Goal: Transaction & Acquisition: Purchase product/service

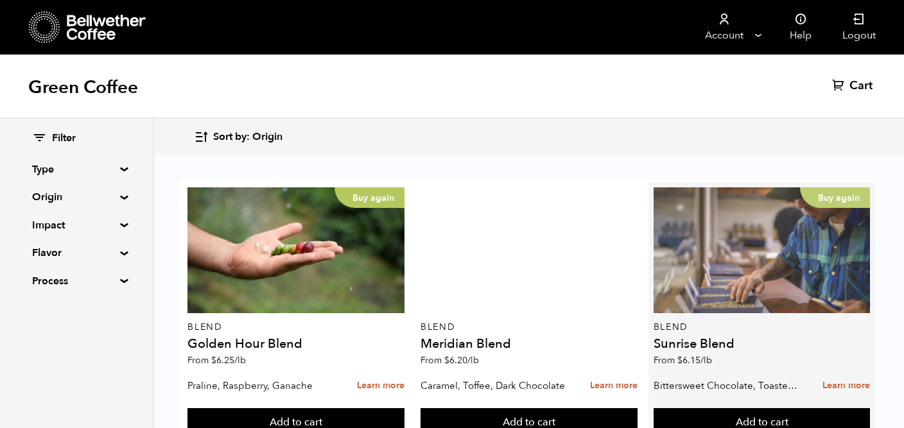
scroll to position [57, 0]
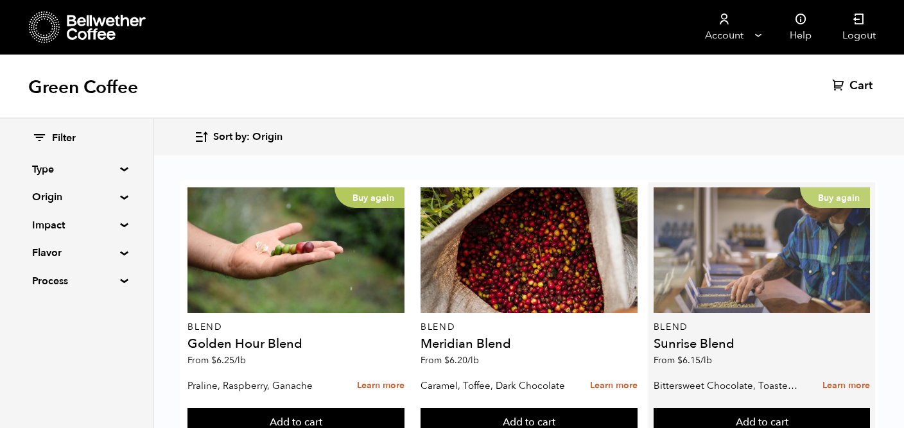
click at [745, 221] on div "Buy again" at bounding box center [761, 250] width 217 height 126
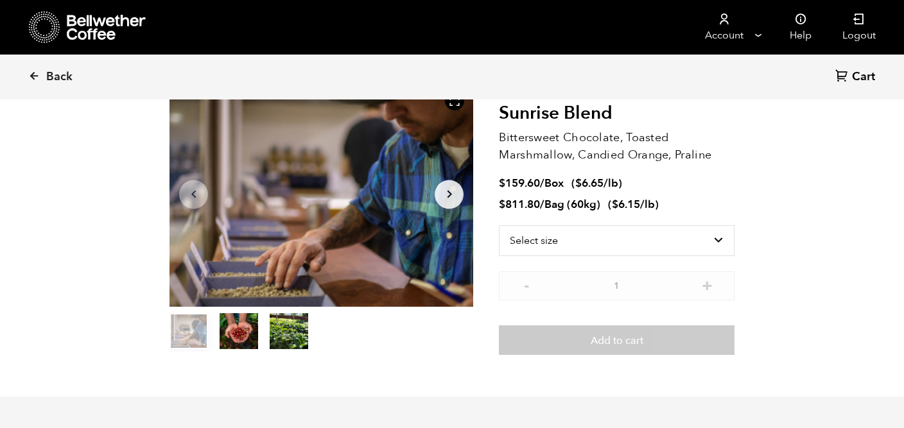
scroll to position [78, 0]
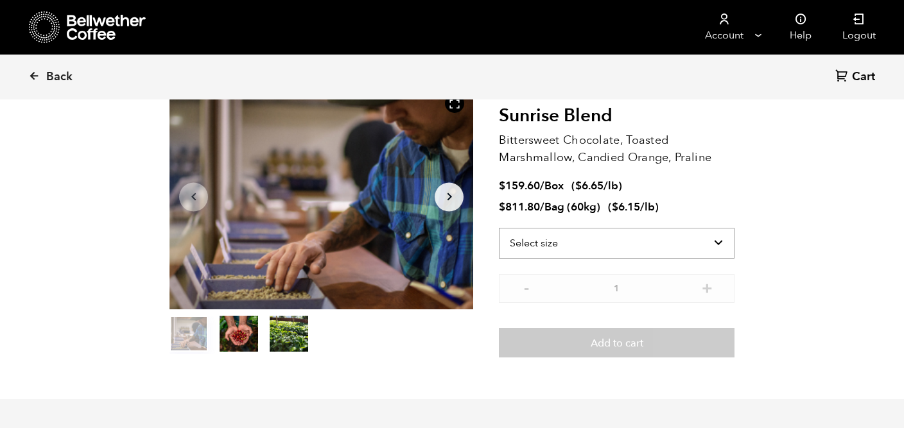
click at [716, 240] on select "Select size Bag (60kg) (132 lbs) Box (24 lbs)" at bounding box center [617, 243] width 236 height 31
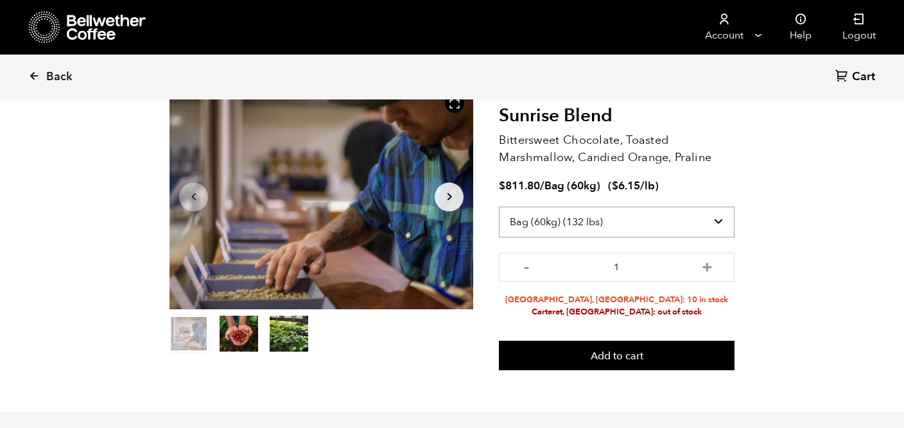
click at [617, 225] on select "Select size Bag (60kg) (132 lbs) Box (24 lbs)" at bounding box center [617, 222] width 236 height 31
select select "box"
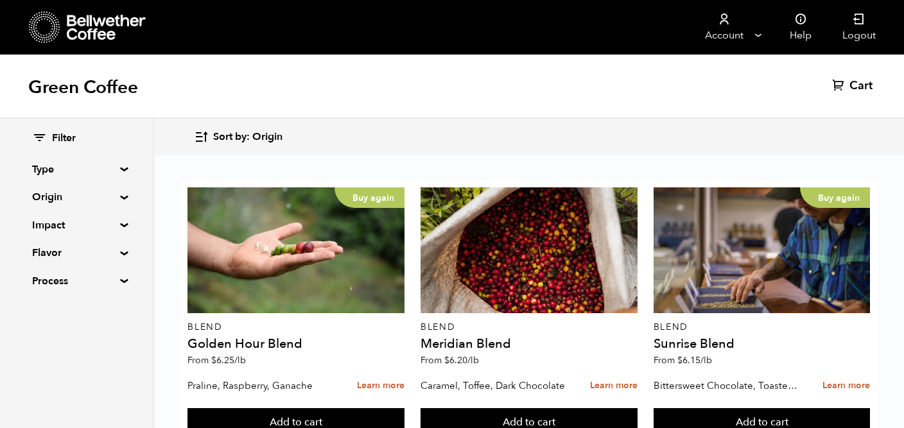
click at [121, 167] on summary "Type" at bounding box center [76, 169] width 89 height 15
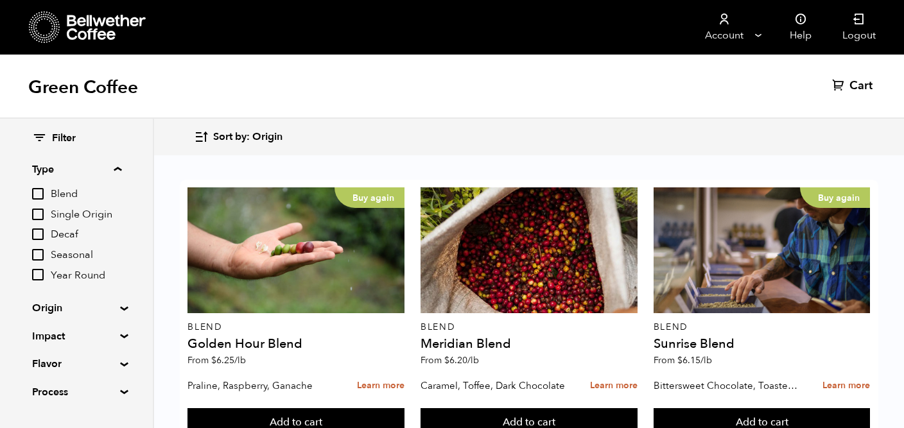
click at [40, 229] on input "Decaf" at bounding box center [38, 235] width 12 height 12
checkbox input "true"
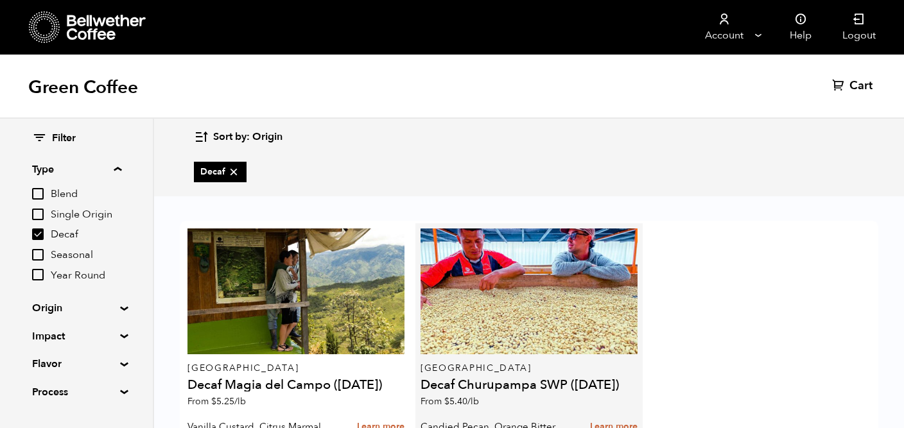
scroll to position [42, 0]
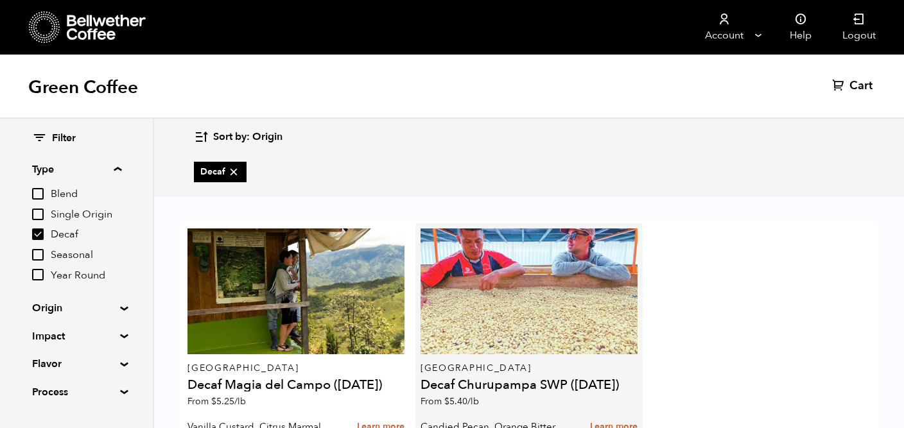
click at [528, 273] on div at bounding box center [528, 292] width 217 height 126
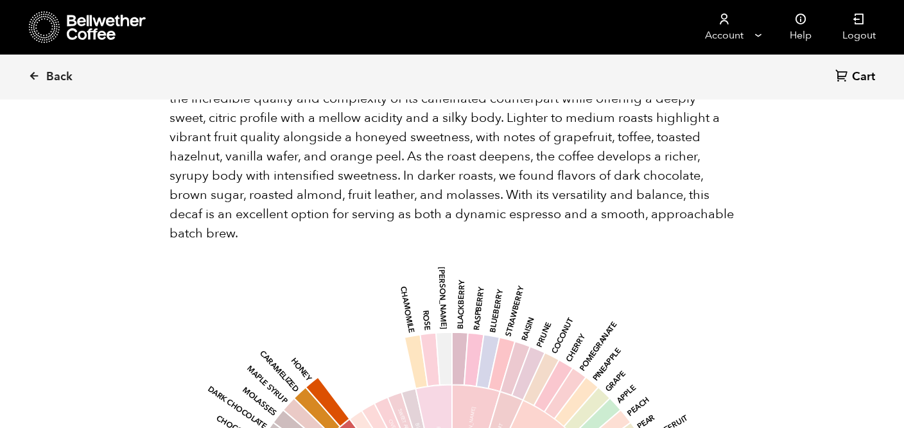
scroll to position [1513, 0]
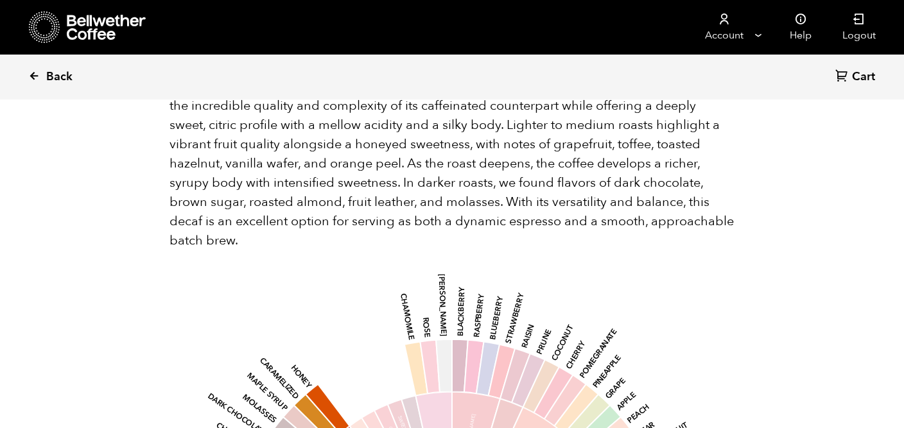
click at [35, 76] on icon at bounding box center [34, 76] width 12 height 12
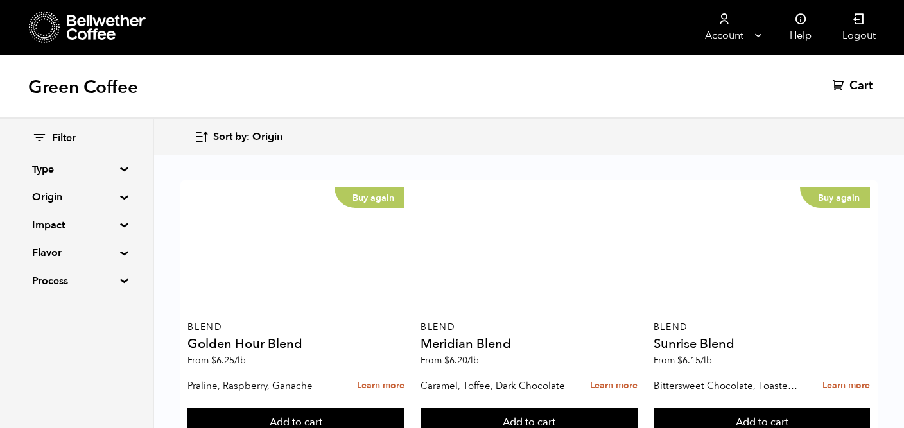
scroll to position [39, 0]
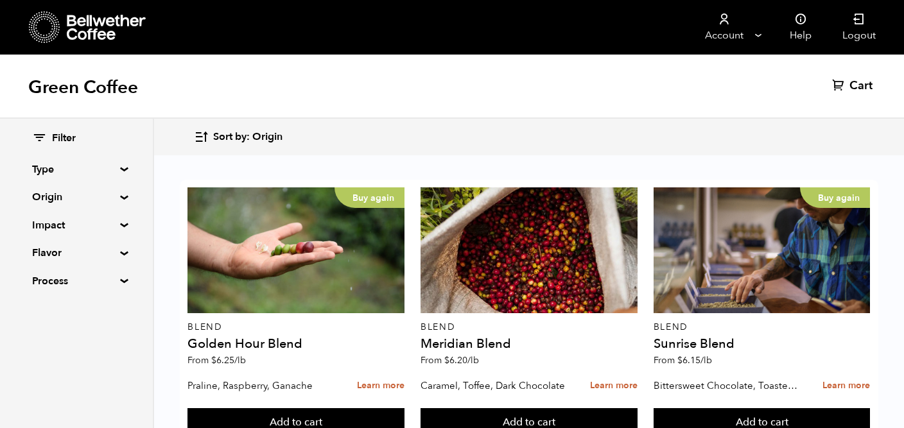
click at [117, 173] on div "Filter Type Blend Single Origin Decaf Seasonal Year Round Origin Blend [GEOGRAP…" at bounding box center [76, 210] width 153 height 183
click at [121, 167] on summary "Type" at bounding box center [76, 169] width 89 height 15
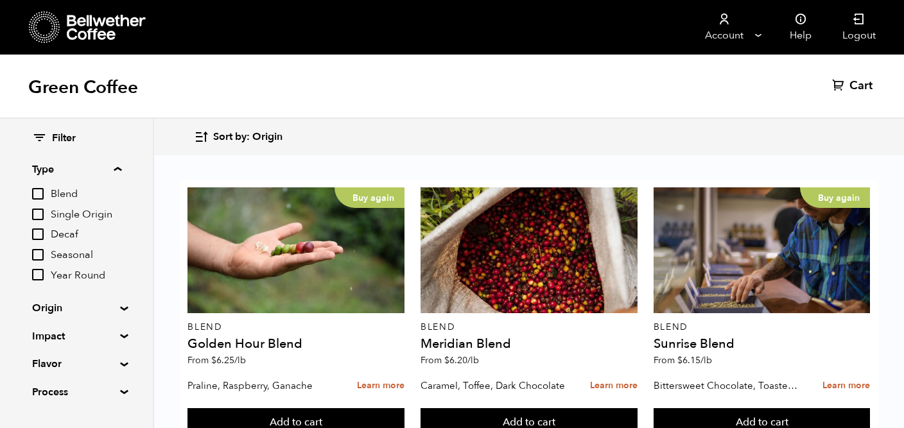
click at [34, 233] on input "Decaf" at bounding box center [38, 235] width 12 height 12
checkbox input "true"
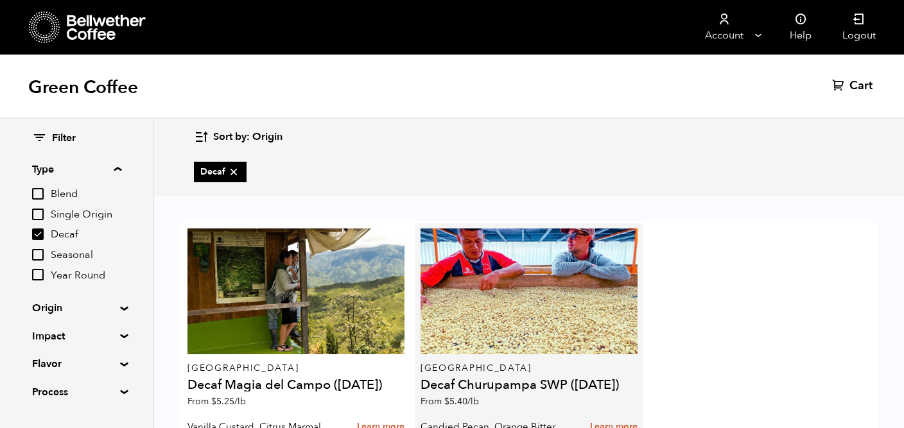
scroll to position [1, 0]
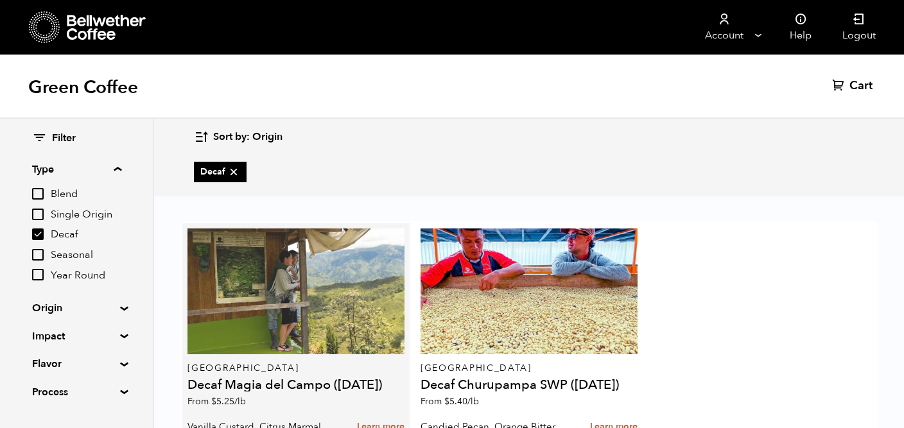
click at [335, 339] on div at bounding box center [295, 292] width 217 height 126
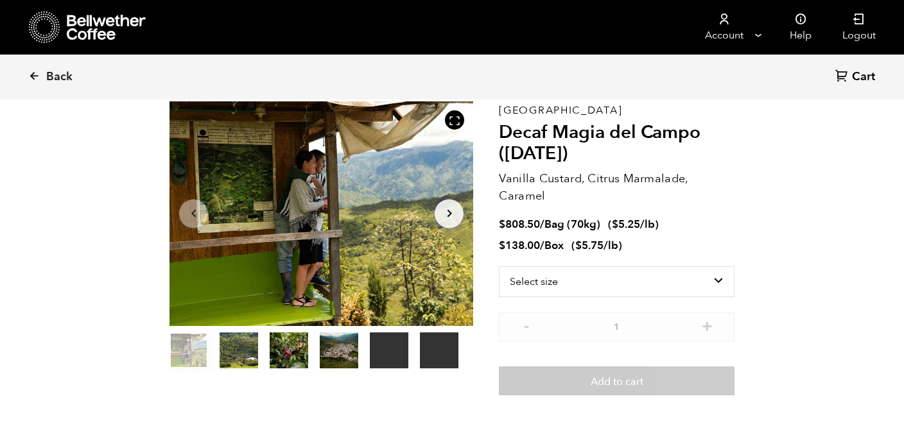
scroll to position [64, 0]
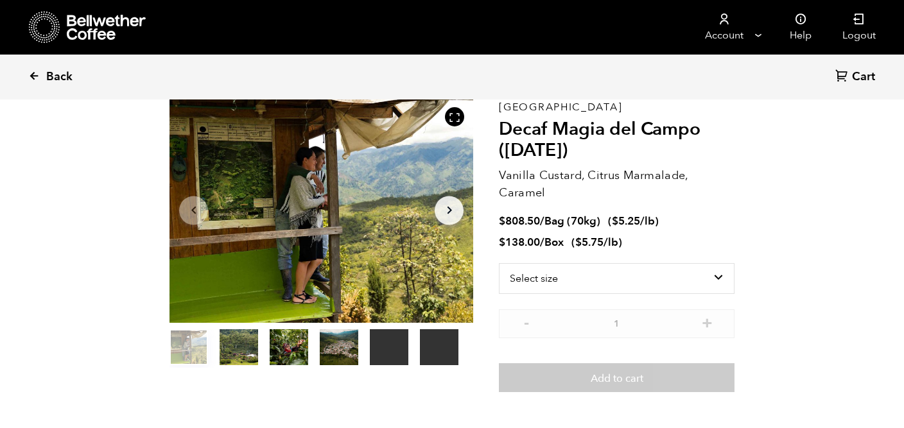
click at [36, 76] on icon at bounding box center [34, 76] width 12 height 12
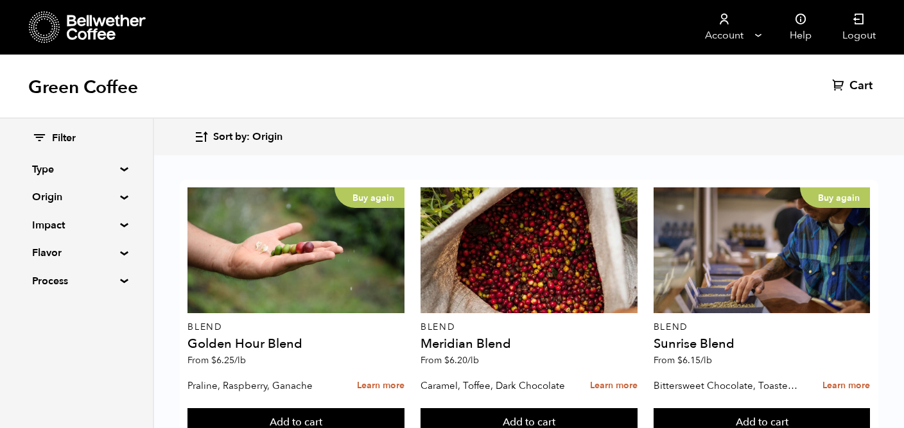
click at [121, 167] on summary "Type" at bounding box center [76, 169] width 89 height 15
click at [119, 171] on summary "Type" at bounding box center [76, 169] width 89 height 15
click at [119, 168] on summary "Type" at bounding box center [76, 169] width 89 height 15
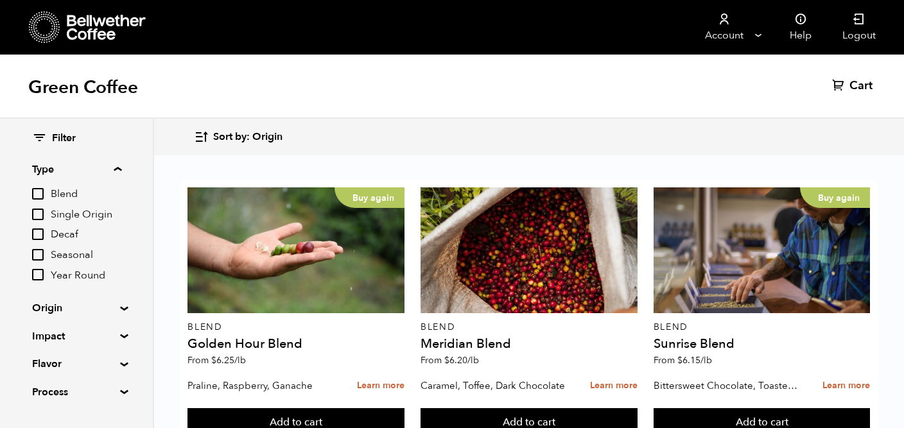
click at [42, 234] on input "Decaf" at bounding box center [38, 235] width 12 height 12
checkbox input "true"
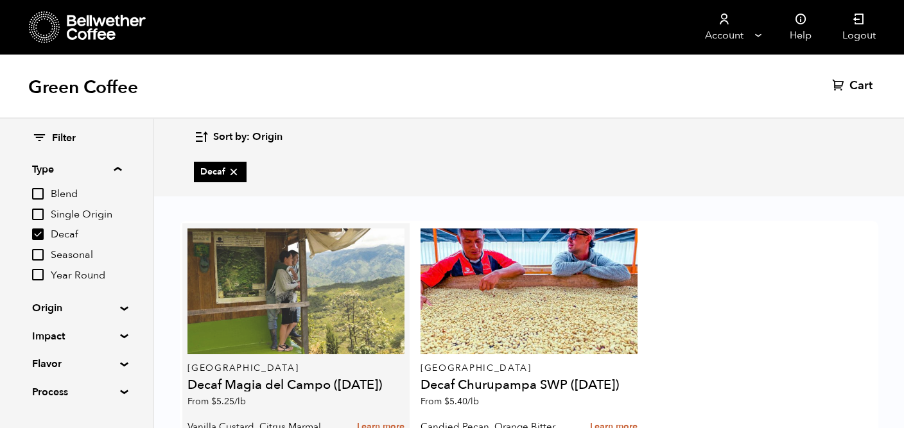
scroll to position [73, 0]
click at [318, 262] on div at bounding box center [295, 292] width 217 height 126
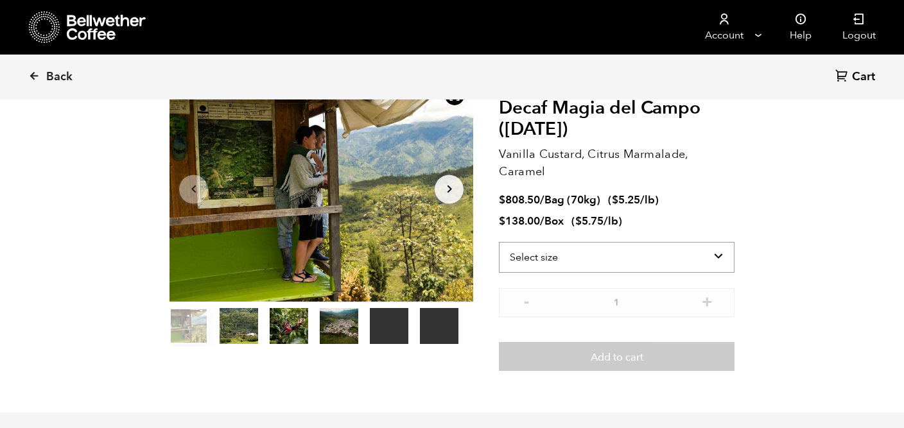
scroll to position [558, 549]
click at [717, 253] on select "Select size Bag (70kg) (154 lbs) Box (24 lbs)" at bounding box center [617, 257] width 236 height 31
select select "box"
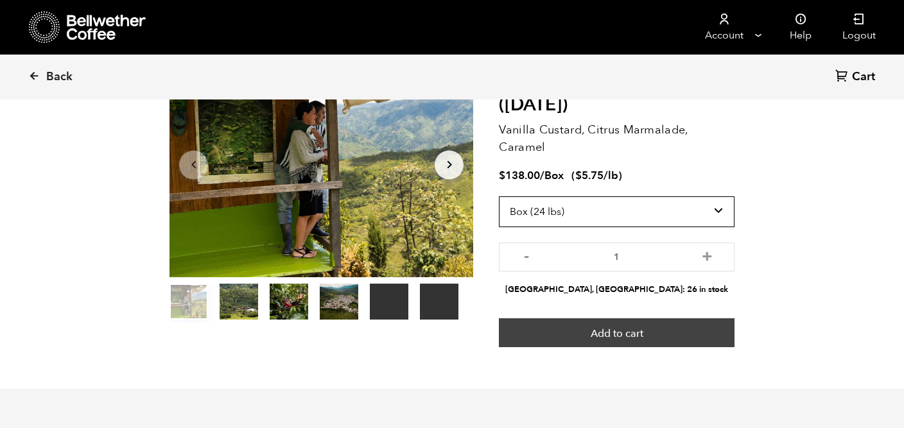
scroll to position [115, 0]
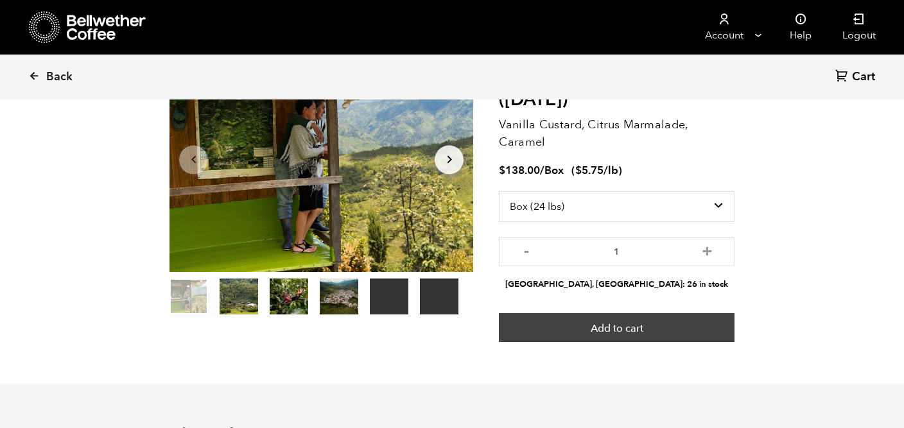
click at [620, 327] on button "Add to cart" at bounding box center [617, 328] width 236 height 30
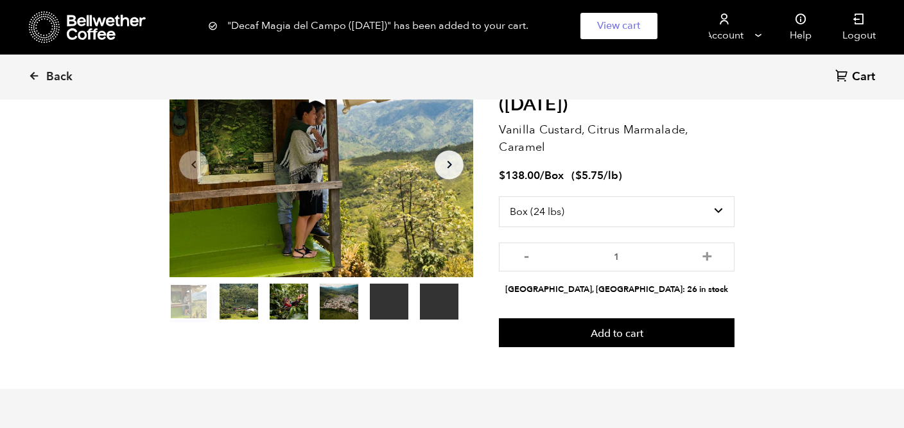
scroll to position [121, 0]
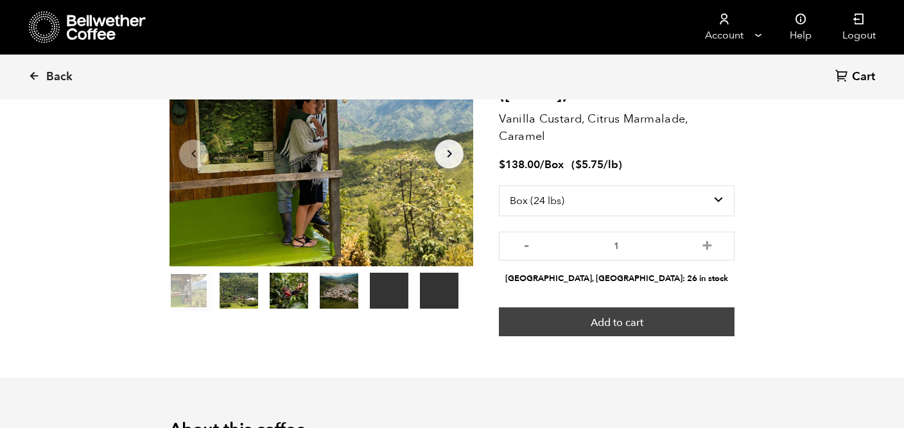
click at [601, 322] on button "Add to cart" at bounding box center [617, 322] width 236 height 30
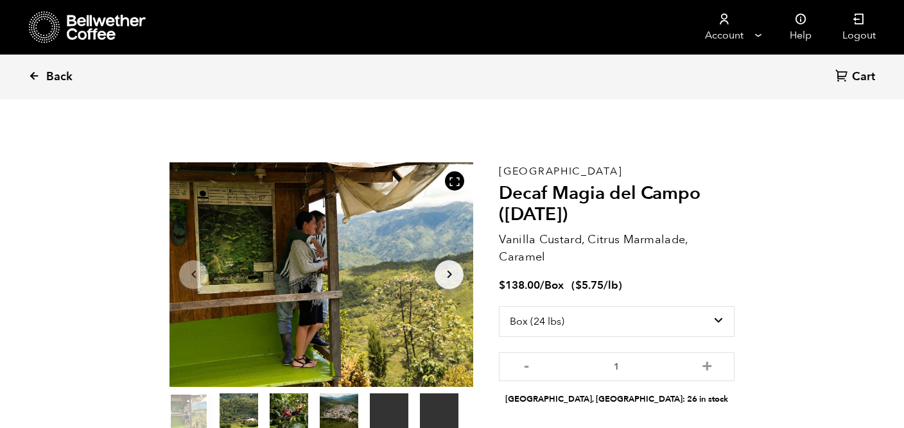
click at [31, 76] on icon at bounding box center [34, 76] width 12 height 12
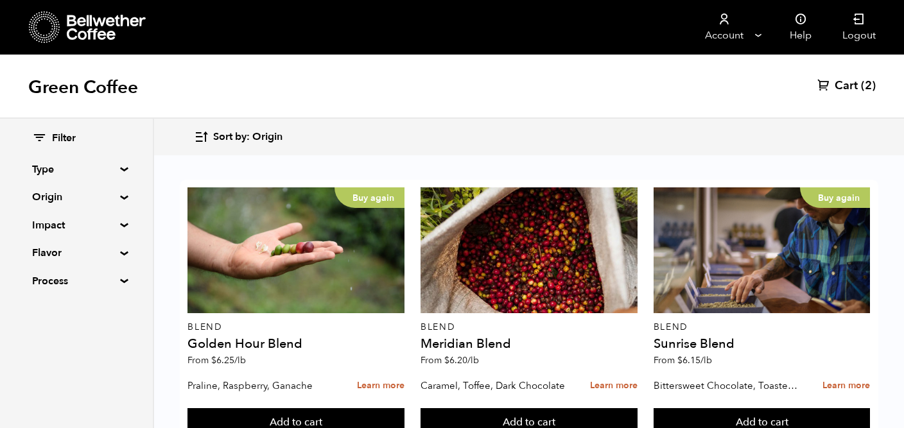
click at [866, 83] on span "(2)" at bounding box center [868, 85] width 15 height 15
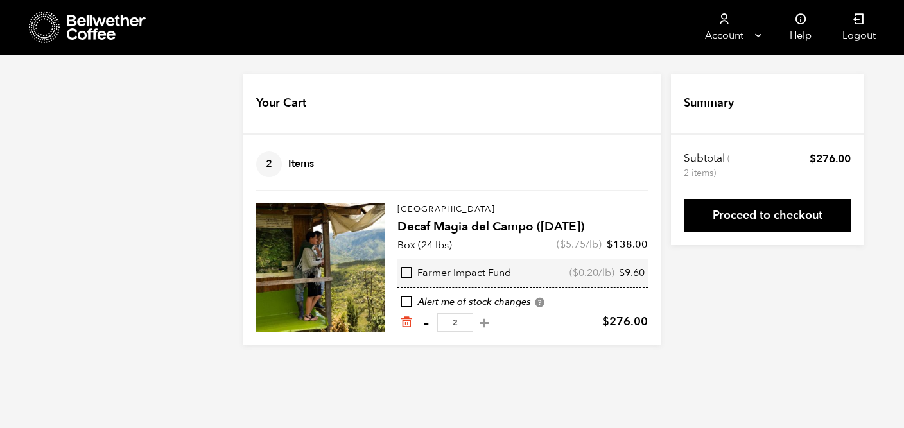
click at [424, 323] on button "-" at bounding box center [426, 322] width 16 height 13
type input "1"
click at [407, 273] on input "checkbox" at bounding box center [407, 273] width 12 height 12
checkbox input "true"
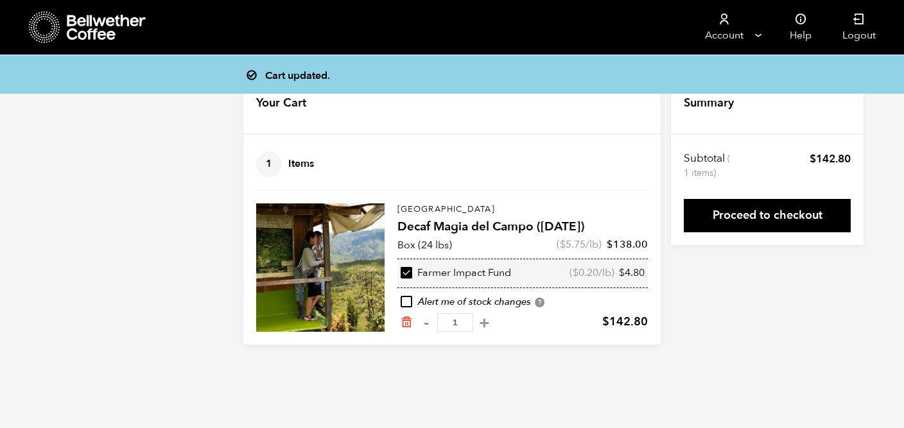
click at [407, 273] on input "checkbox" at bounding box center [407, 273] width 12 height 12
checkbox input "false"
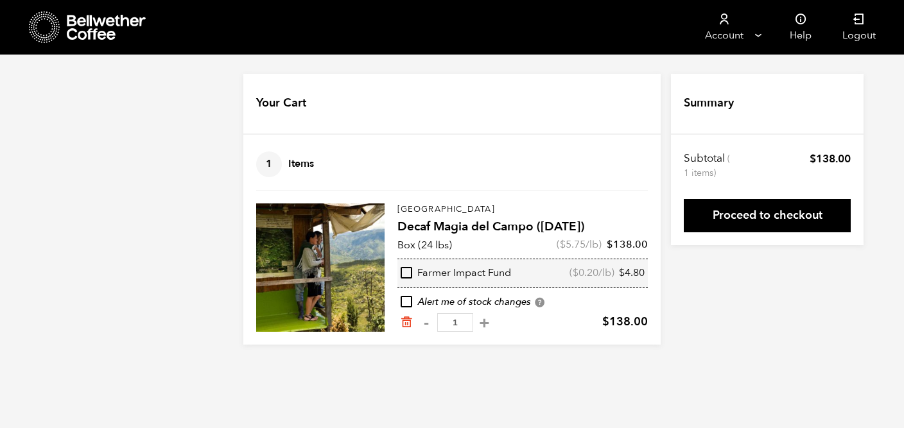
click at [111, 23] on icon at bounding box center [107, 28] width 80 height 26
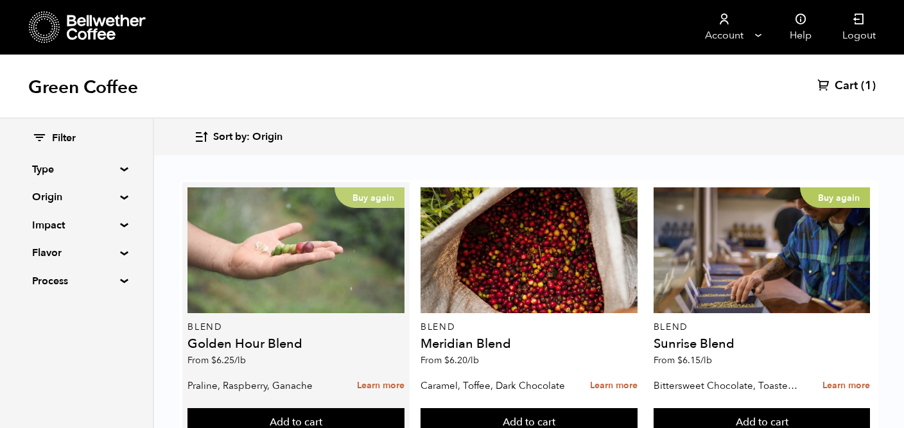
scroll to position [72, 0]
click at [243, 214] on div "Buy again" at bounding box center [295, 250] width 217 height 126
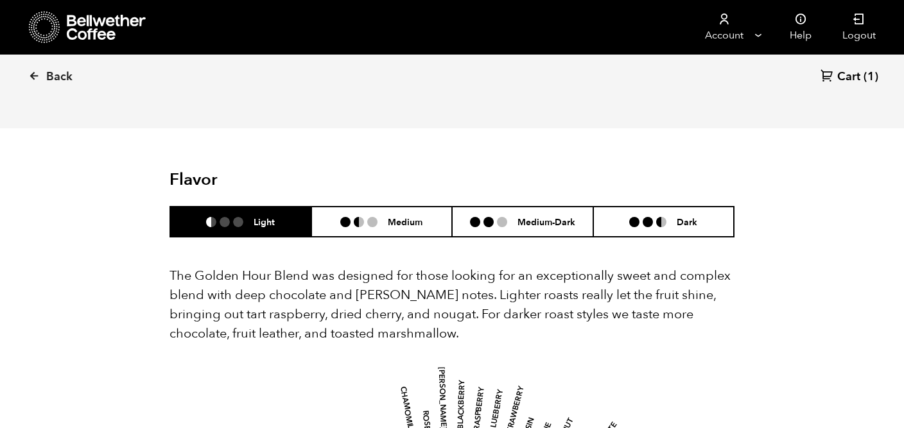
scroll to position [677, 0]
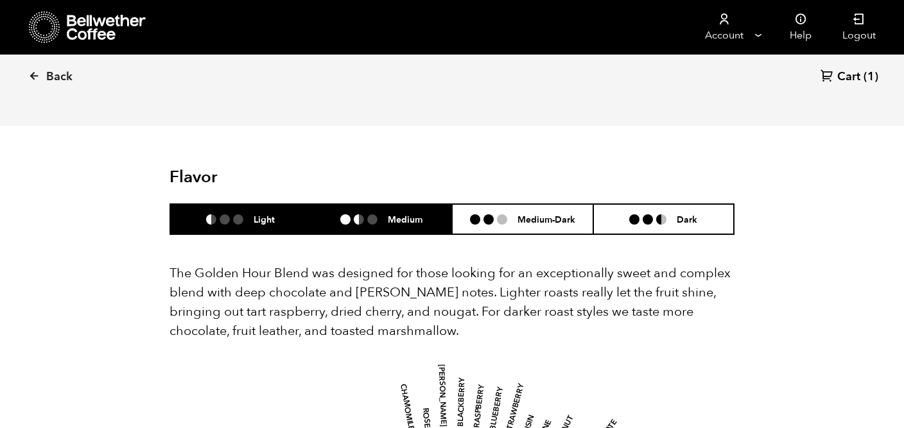
click at [403, 214] on h6 "Medium" at bounding box center [405, 219] width 35 height 11
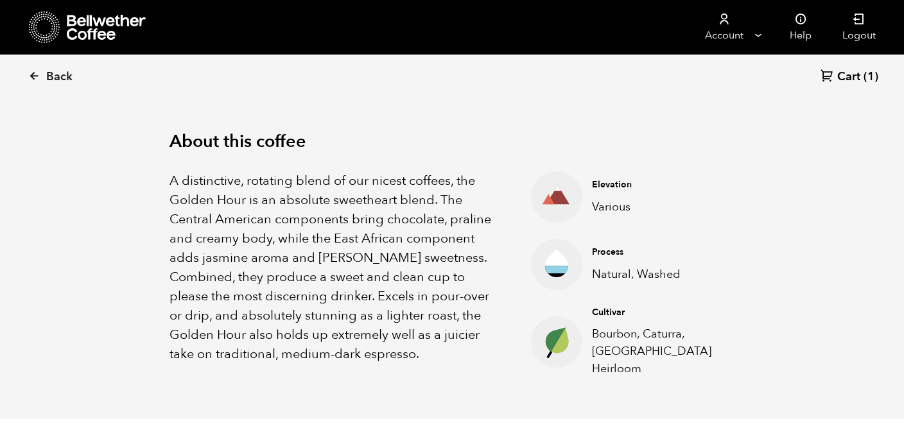
scroll to position [381, 0]
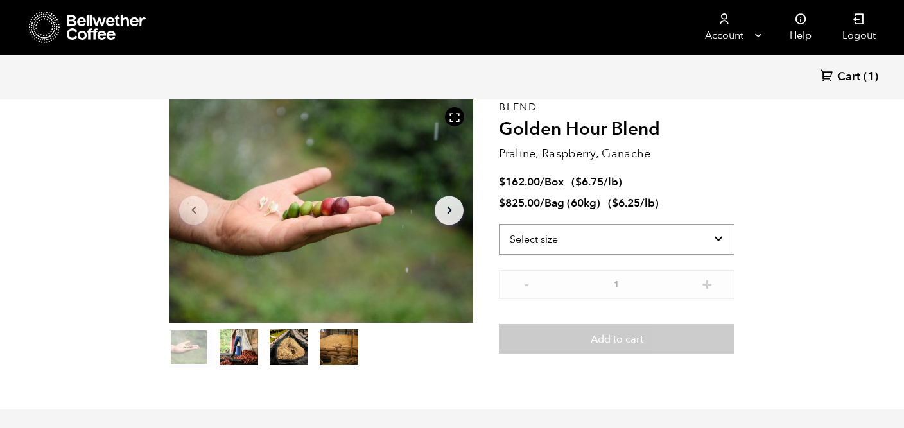
scroll to position [64, 0]
click at [89, 22] on icon at bounding box center [107, 28] width 80 height 26
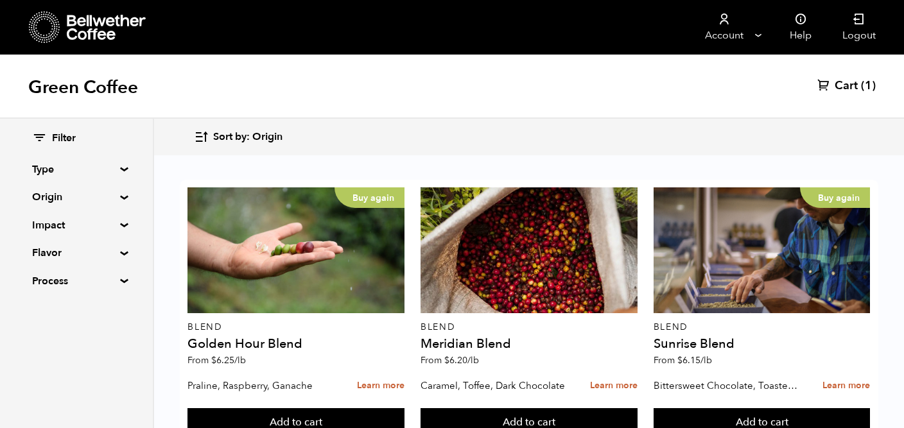
scroll to position [298, 0]
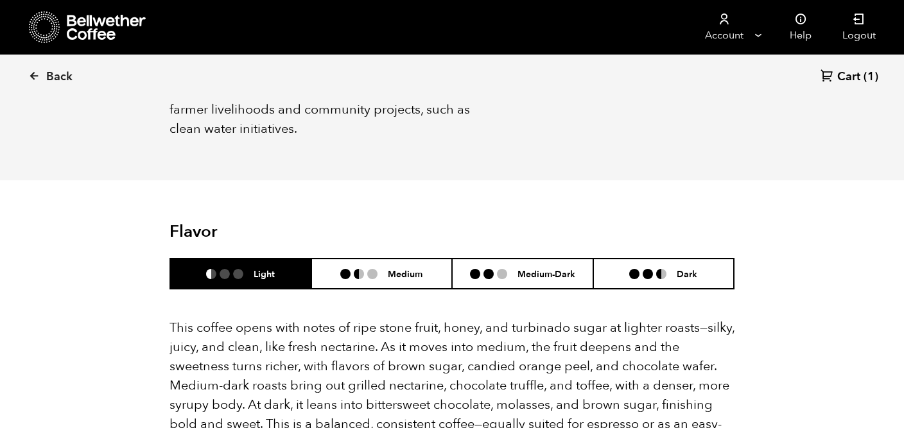
scroll to position [769, 0]
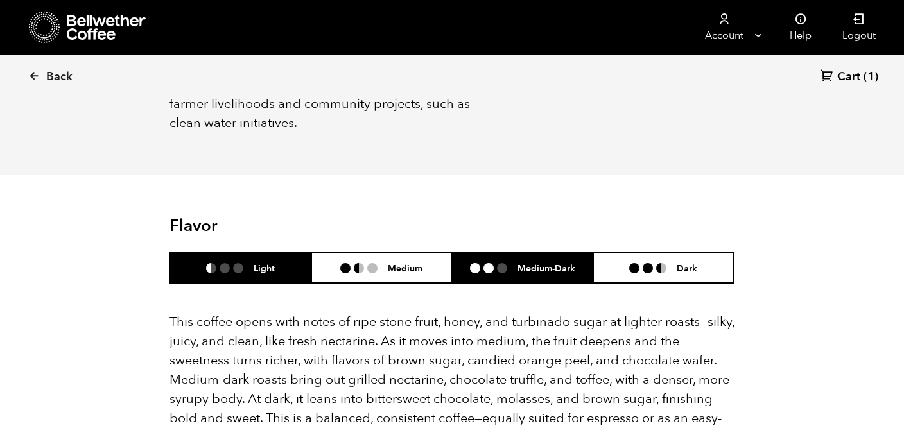
click at [546, 263] on h6 "Medium-Dark" at bounding box center [546, 268] width 58 height 11
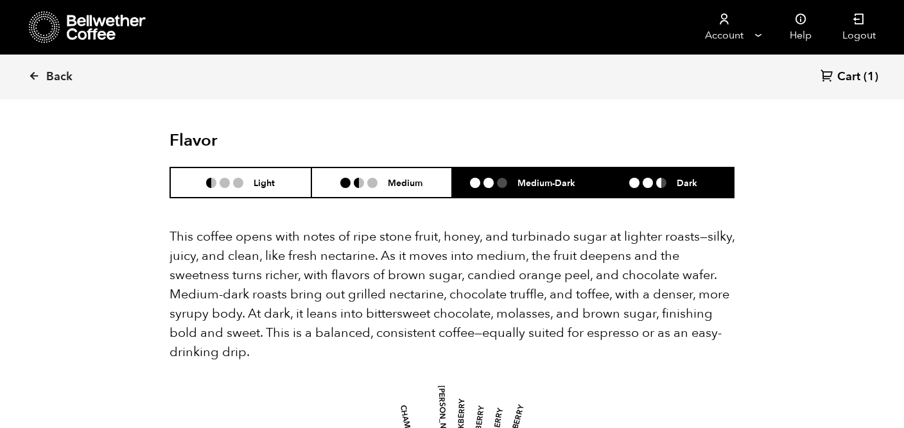
click at [663, 178] on li at bounding box center [661, 183] width 10 height 10
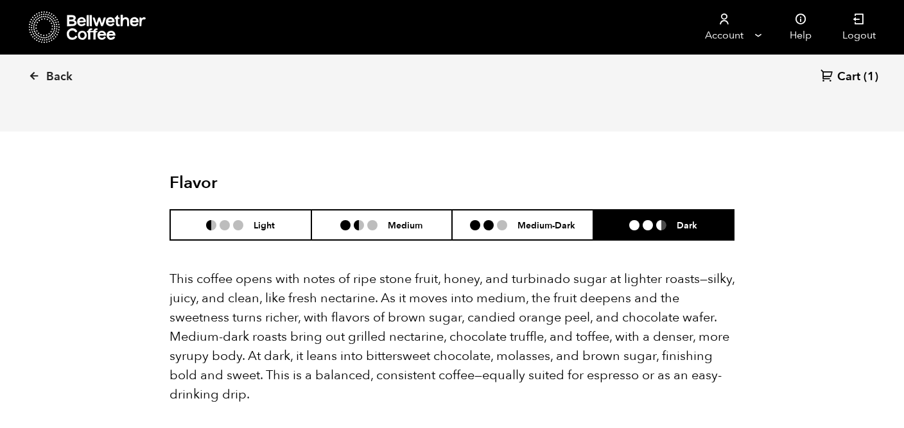
scroll to position [806, 0]
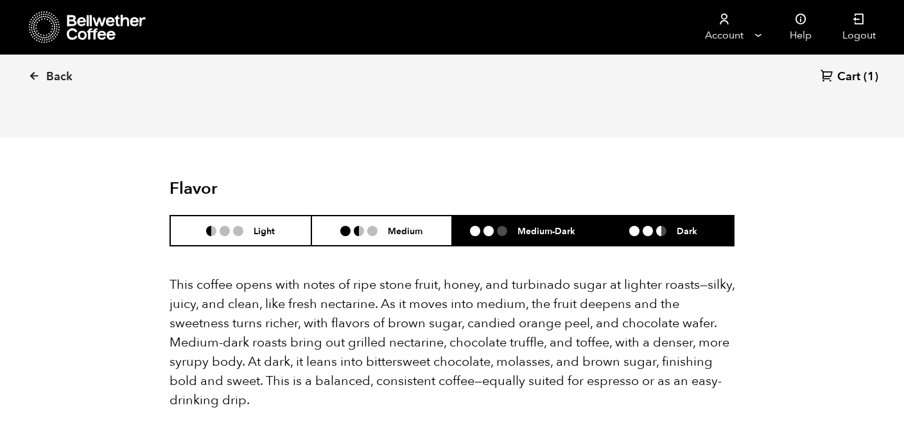
click at [573, 216] on li "Medium-Dark" at bounding box center [522, 231] width 141 height 30
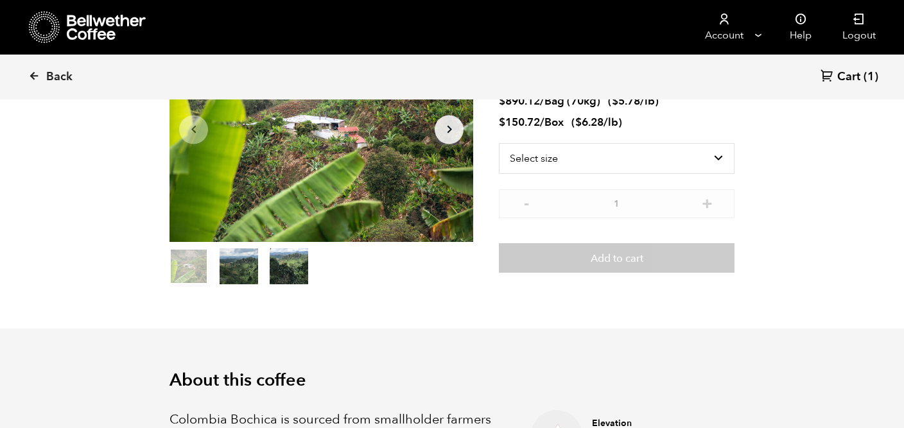
scroll to position [0, 0]
